Goal: Task Accomplishment & Management: Manage account settings

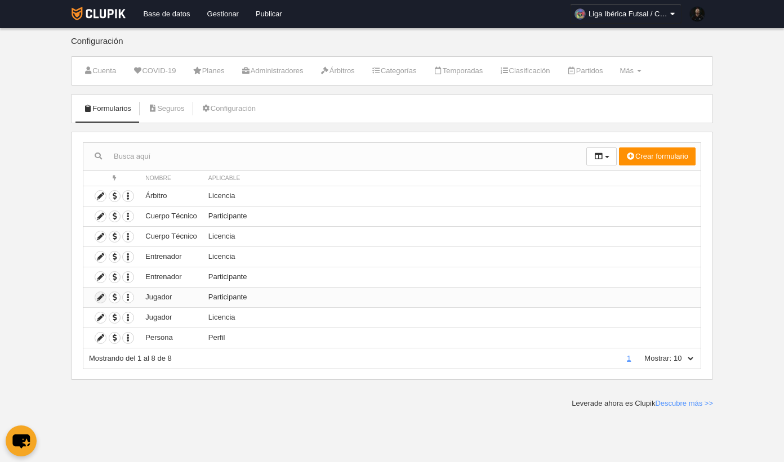
click at [100, 301] on icon at bounding box center [100, 297] width 11 height 11
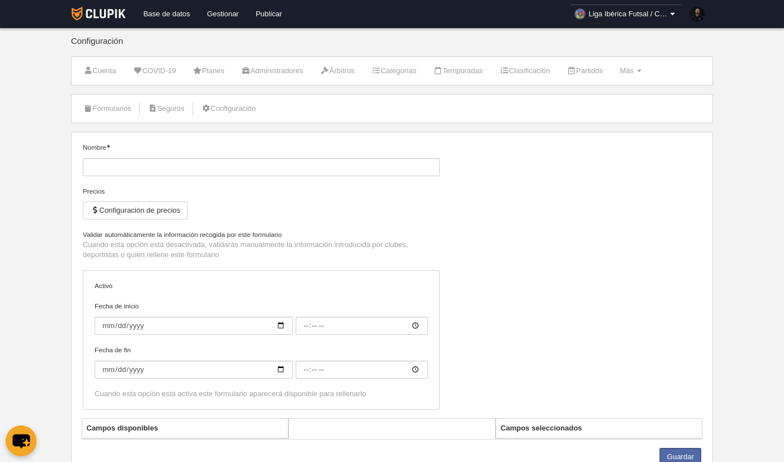
type input "Jugador"
checkbox input "true"
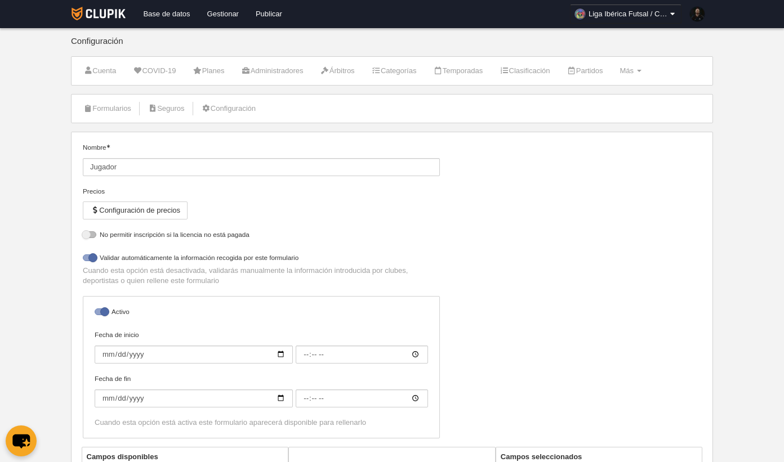
select select "selected"
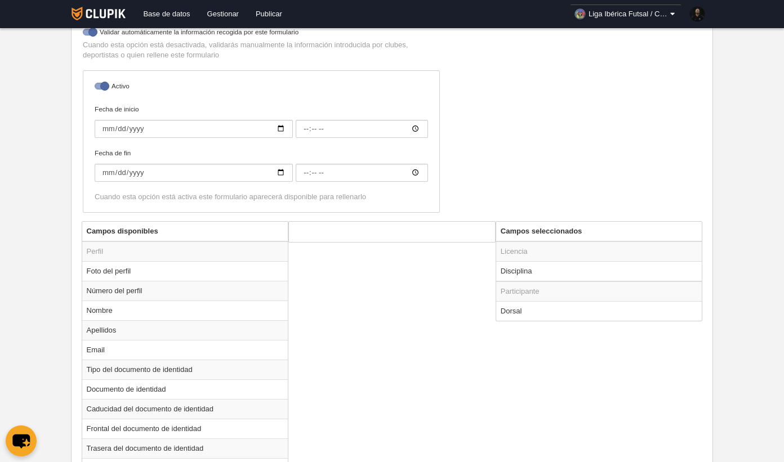
scroll to position [307, 0]
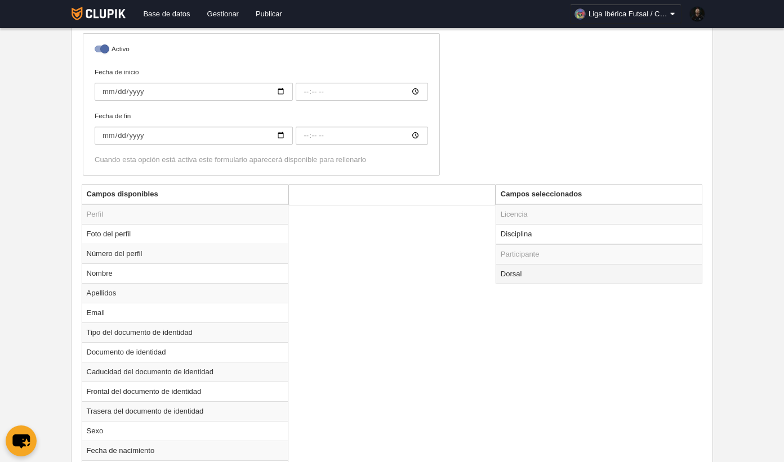
click at [540, 275] on td "Dorsal" at bounding box center [599, 274] width 206 height 20
radio input "true"
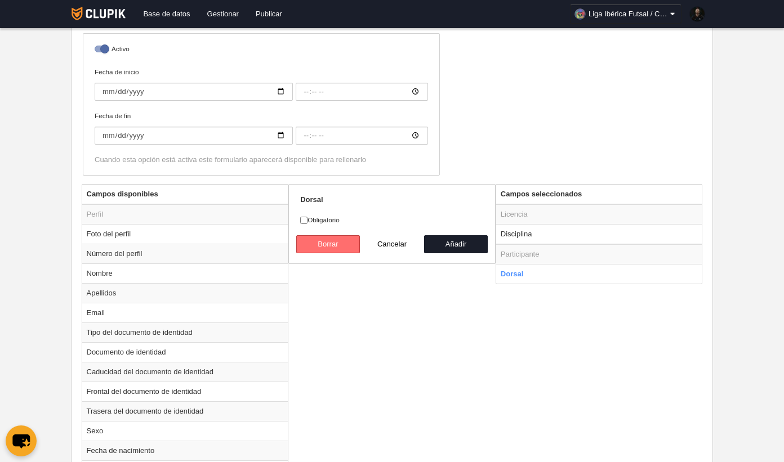
click at [326, 247] on button "Borrar" at bounding box center [328, 244] width 64 height 18
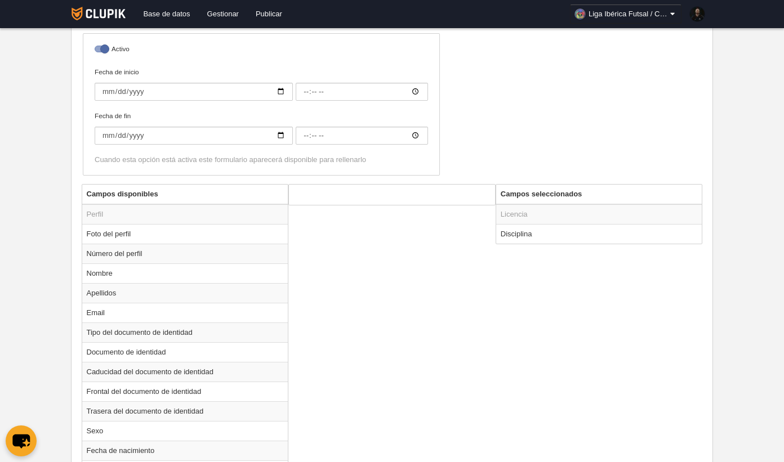
scroll to position [707, 0]
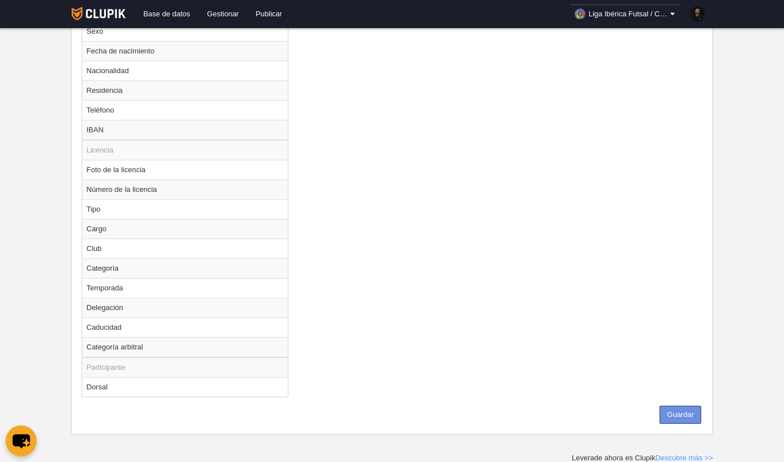
click at [691, 412] on button "Guardar" at bounding box center [680, 415] width 42 height 18
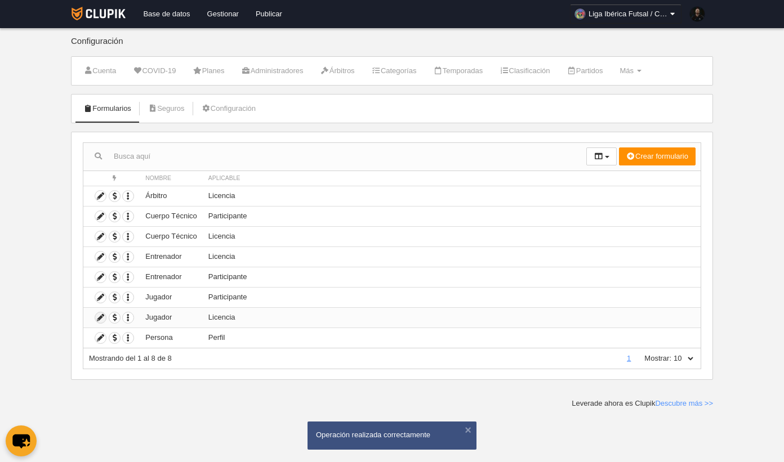
click at [100, 321] on icon at bounding box center [100, 317] width 11 height 11
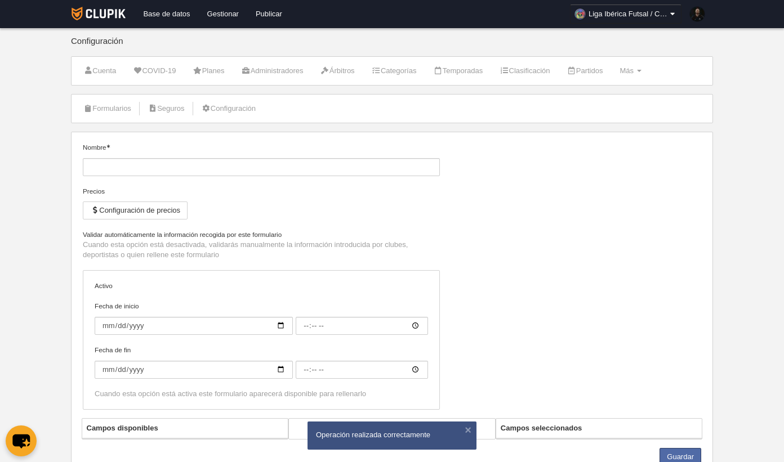
type input "Jugador"
checkbox input "true"
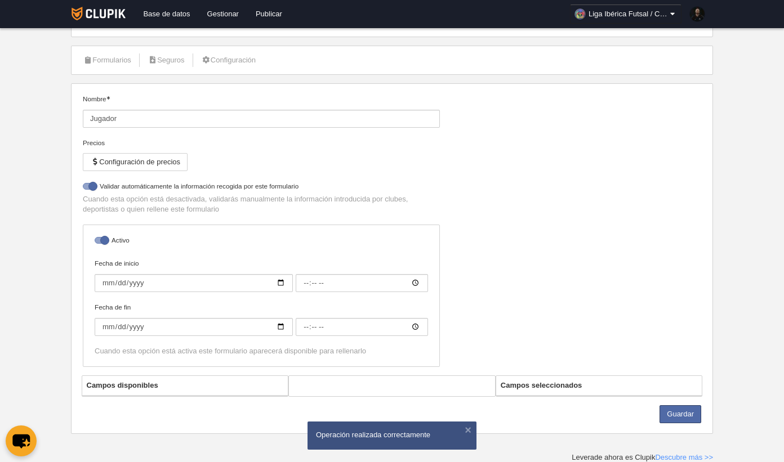
select select "selected"
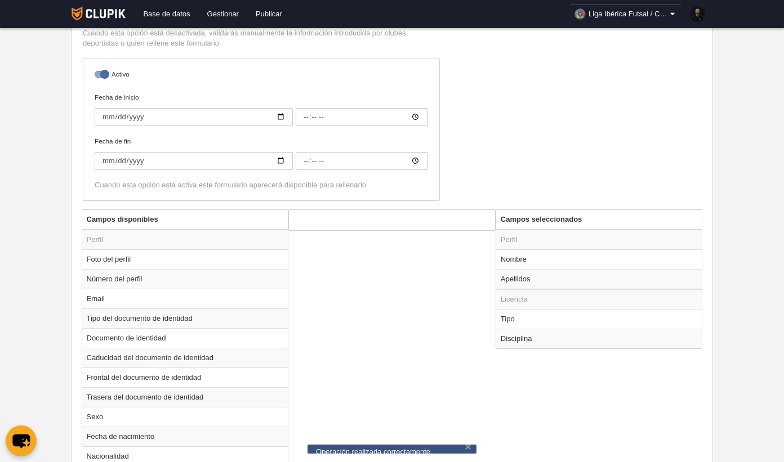
scroll to position [31, 0]
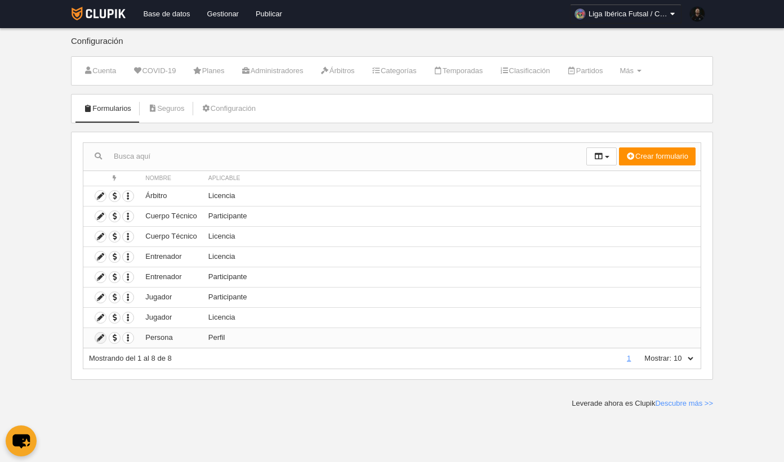
click at [102, 338] on icon at bounding box center [100, 338] width 11 height 11
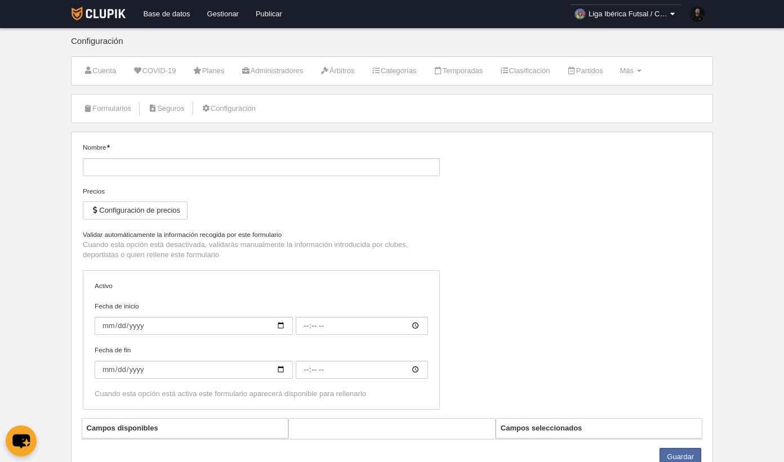
type input "Persona"
checkbox input "true"
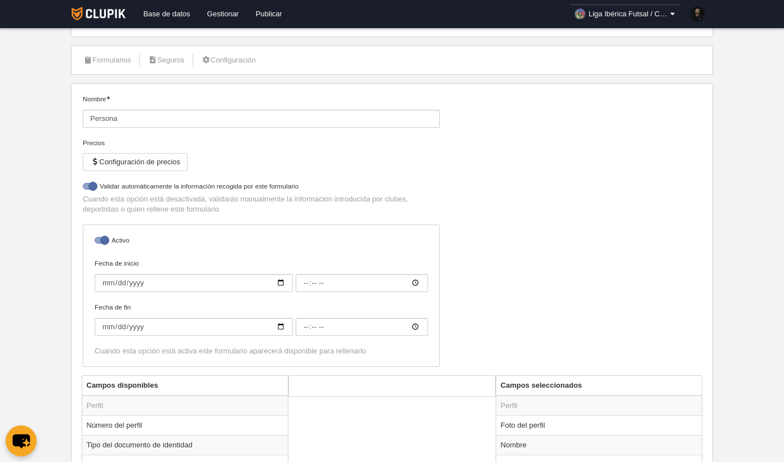
scroll to position [234, 0]
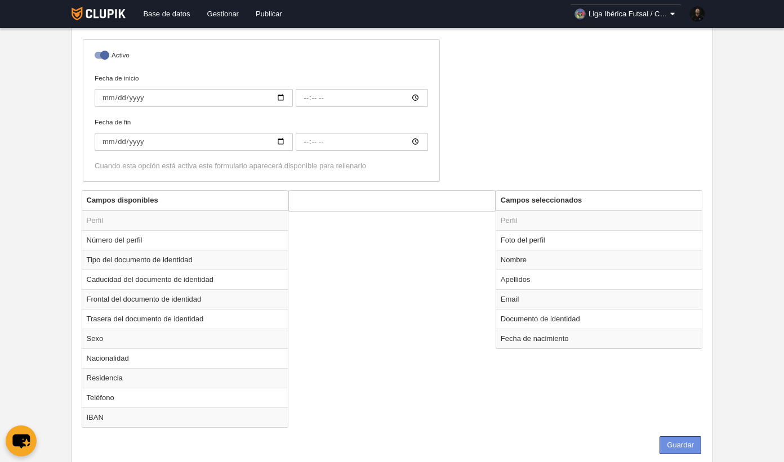
click at [689, 446] on button "Guardar" at bounding box center [680, 445] width 42 height 18
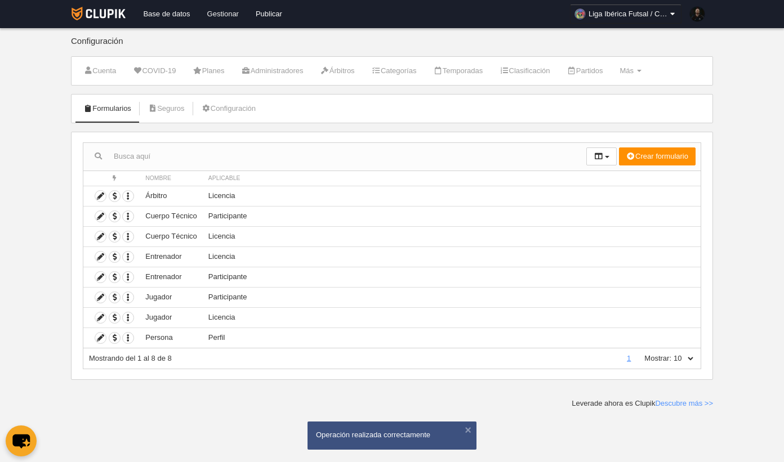
click at [224, 16] on link "Gestionar" at bounding box center [223, 14] width 48 height 28
